Goal: Task Accomplishment & Management: Manage account settings

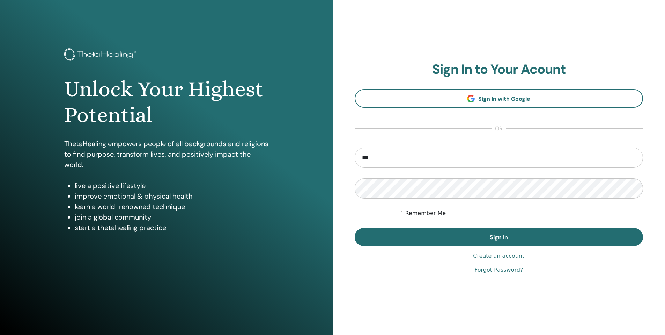
type input "**********"
click at [355, 228] on button "Sign In" at bounding box center [499, 237] width 289 height 18
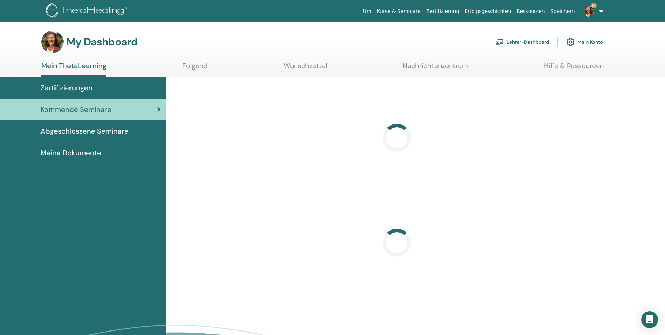
click at [532, 40] on link "Lehrer-Dashboard" at bounding box center [523, 41] width 54 height 15
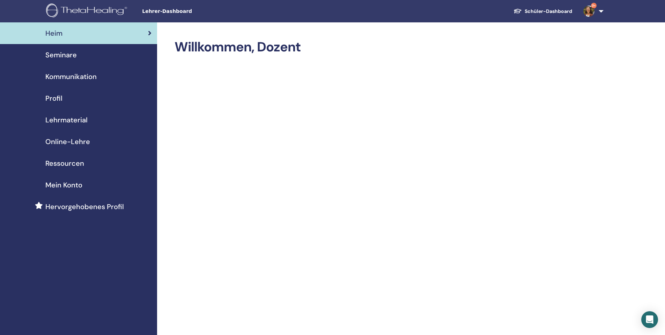
click at [58, 57] on span "Seminare" at bounding box center [60, 55] width 31 height 10
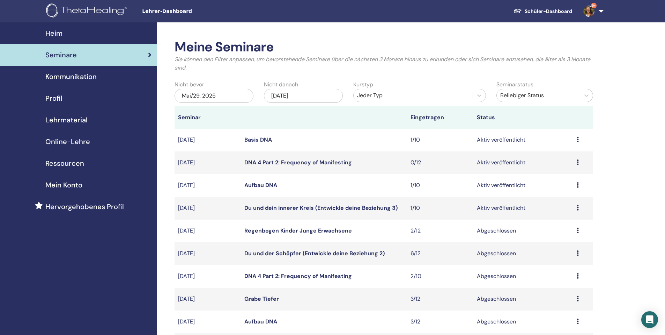
click at [580, 140] on div "Vorschau Bearbeiten Teilnehmer Absagen" at bounding box center [583, 140] width 13 height 8
click at [567, 165] on link "Teilnehmer" at bounding box center [561, 166] width 28 height 7
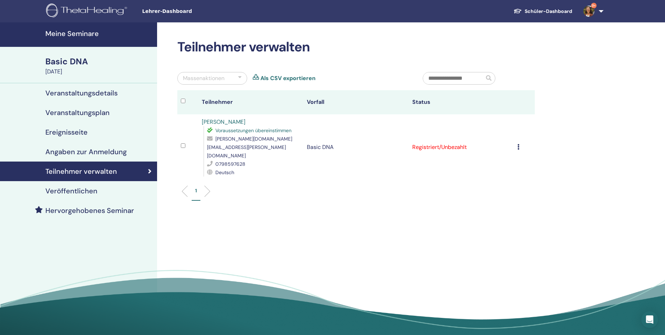
click at [217, 122] on link "Sarah Schuler" at bounding box center [224, 121] width 44 height 7
click at [592, 14] on img at bounding box center [589, 11] width 11 height 11
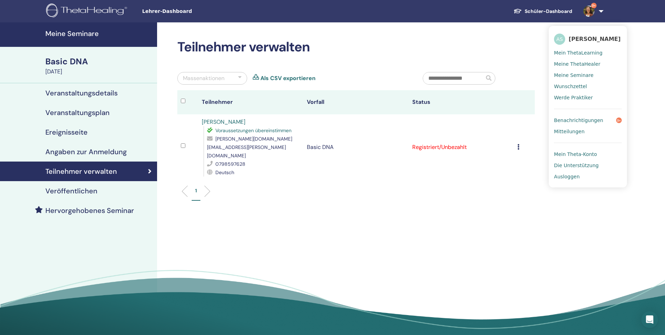
click at [584, 120] on span "Benachrichtigungen" at bounding box center [578, 120] width 49 height 6
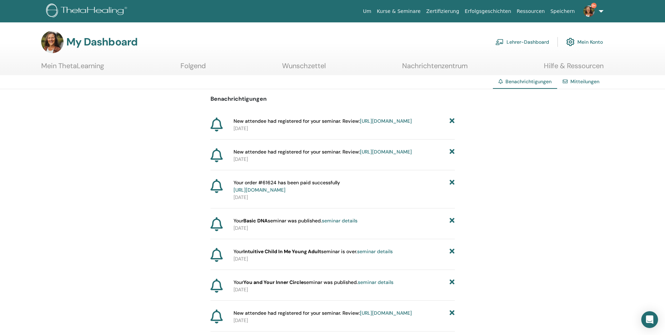
click at [360, 124] on link "https://member.thetahealing.com/instructor/seminar/375315/attendees" at bounding box center [386, 121] width 52 height 6
click at [581, 81] on link "Mitteilungen" at bounding box center [585, 81] width 29 height 6
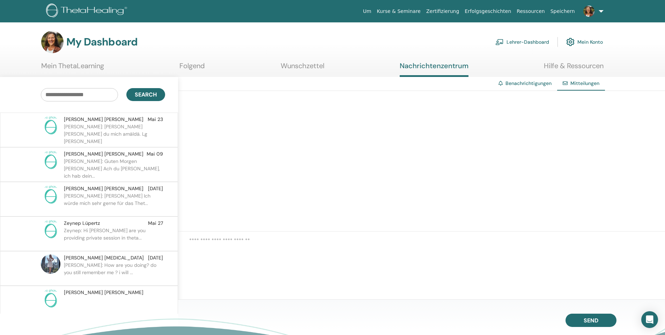
click at [592, 13] on img at bounding box center [589, 11] width 11 height 11
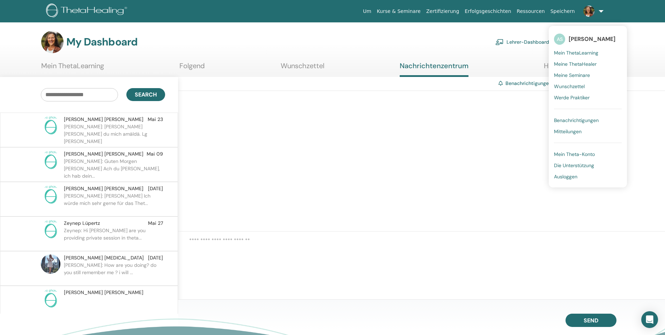
click at [576, 175] on span "Ausloggen" at bounding box center [565, 176] width 23 height 6
